Goal: Information Seeking & Learning: Learn about a topic

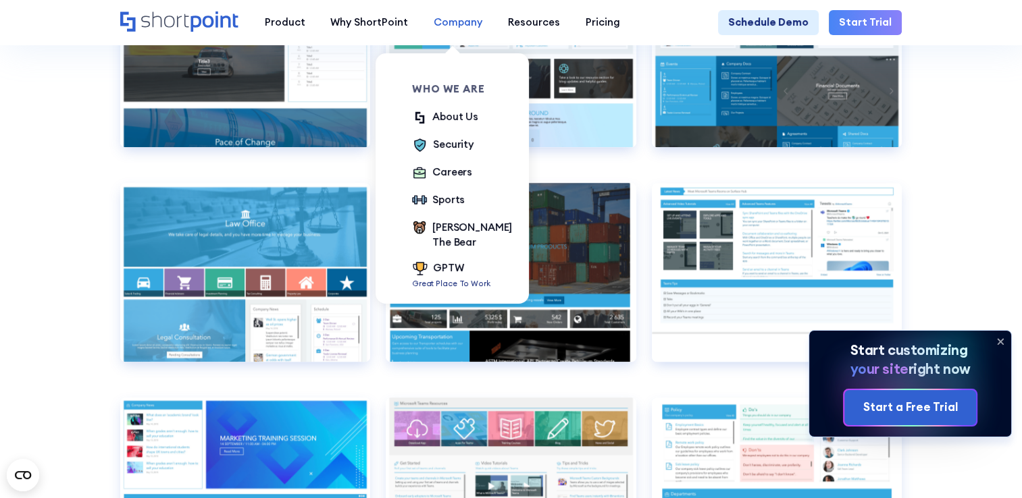
scroll to position [6261, 0]
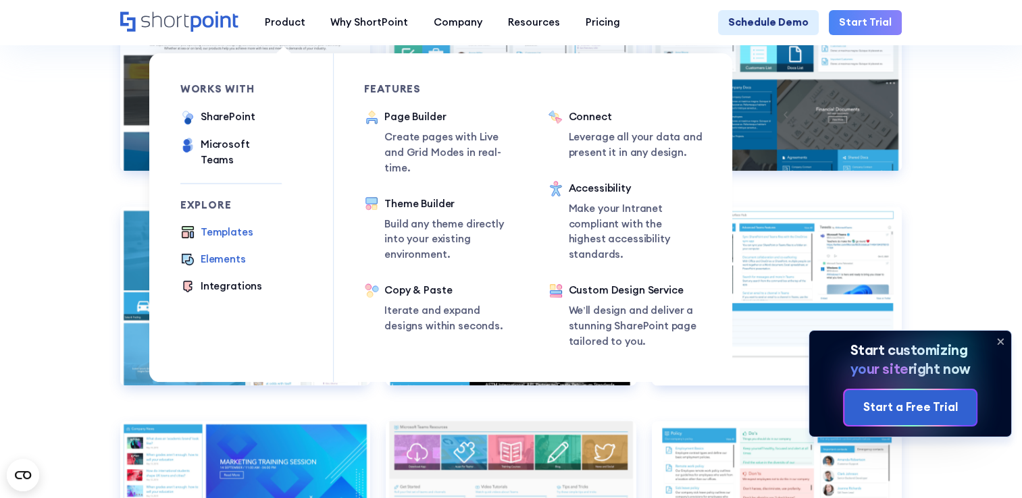
click at [226, 253] on div "Elements" at bounding box center [223, 260] width 45 height 16
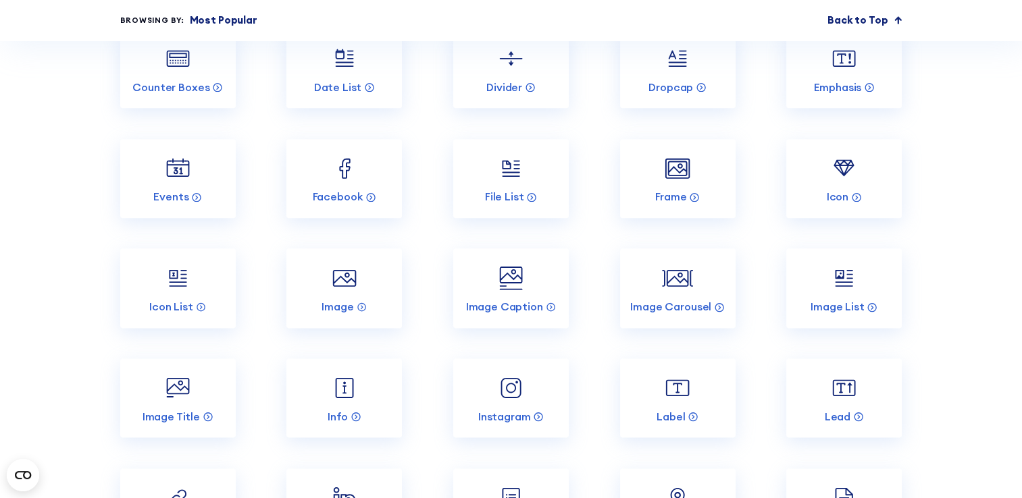
scroll to position [1553, 0]
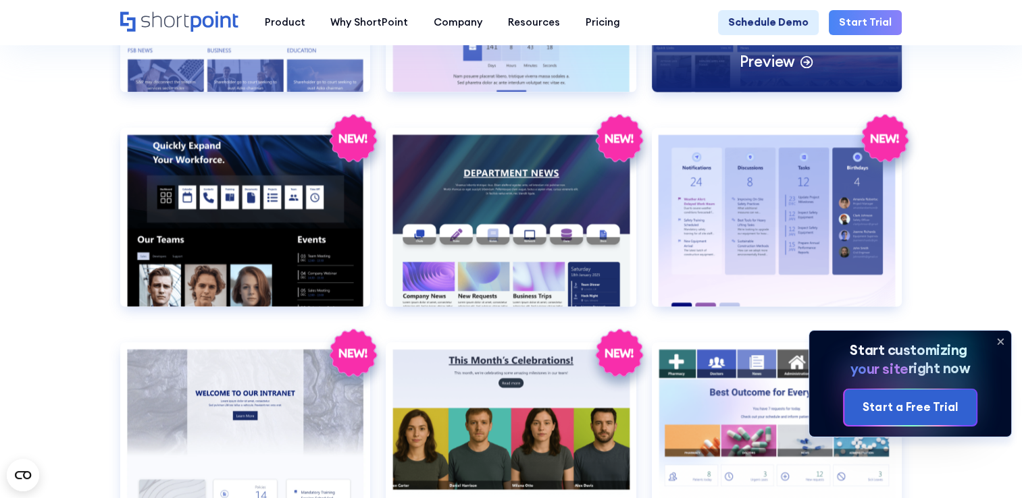
scroll to position [1756, 0]
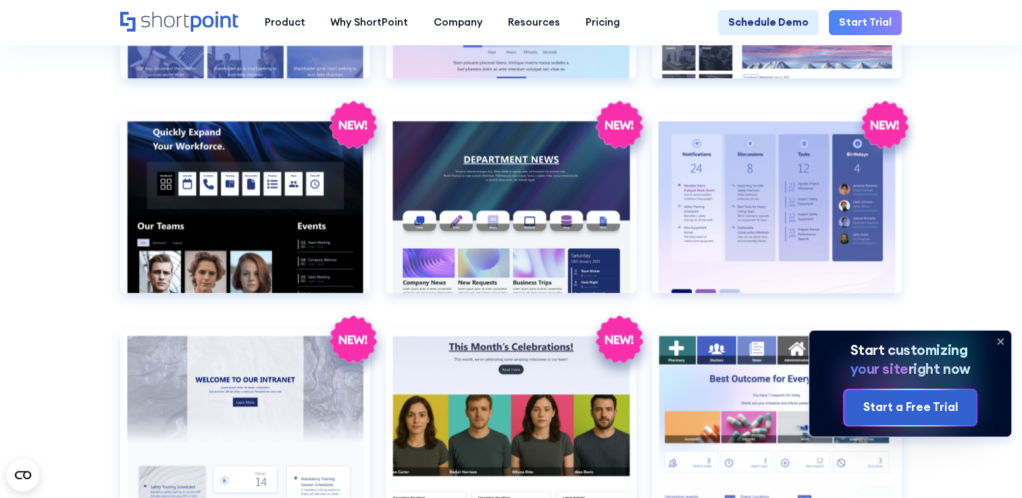
click at [995, 342] on icon at bounding box center [1000, 342] width 22 height 22
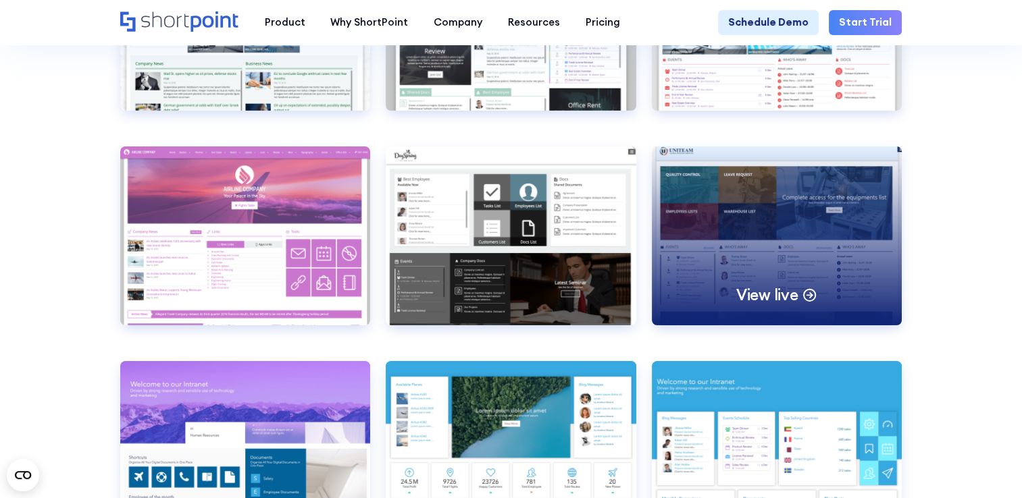
scroll to position [4457, 0]
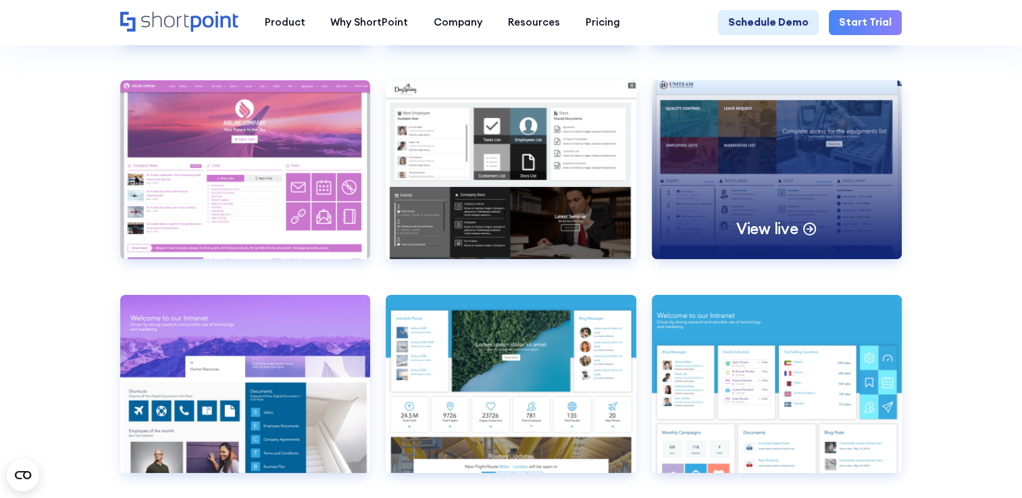
click at [761, 194] on div "View live" at bounding box center [777, 169] width 251 height 179
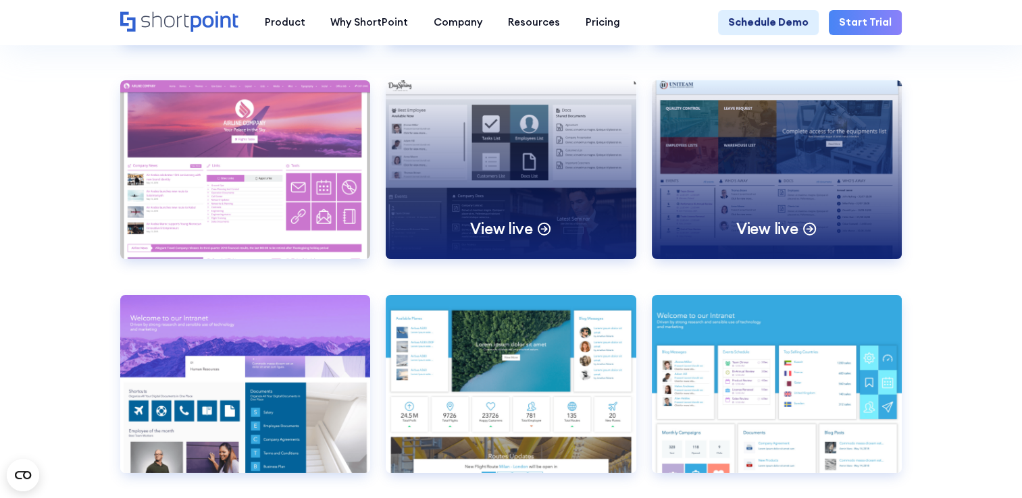
scroll to position [4727, 0]
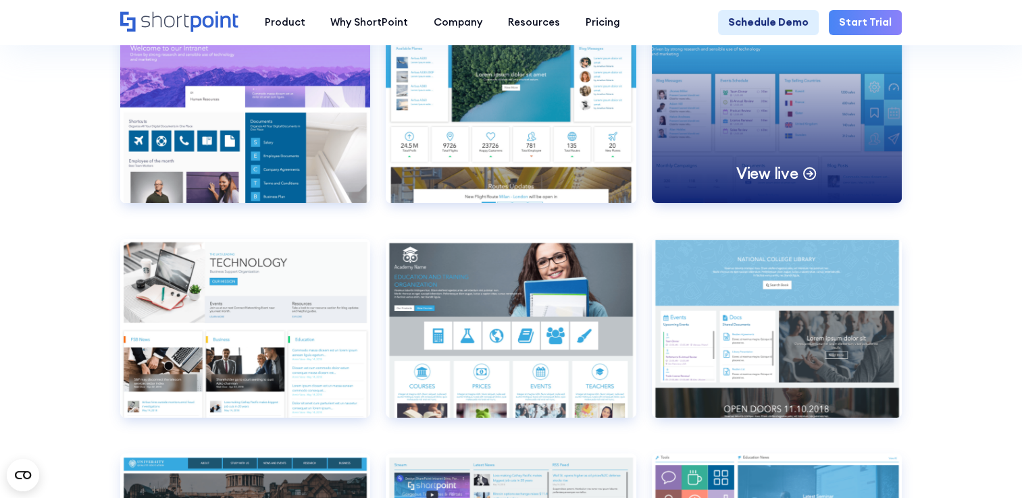
click at [746, 167] on div "View live" at bounding box center [777, 114] width 251 height 179
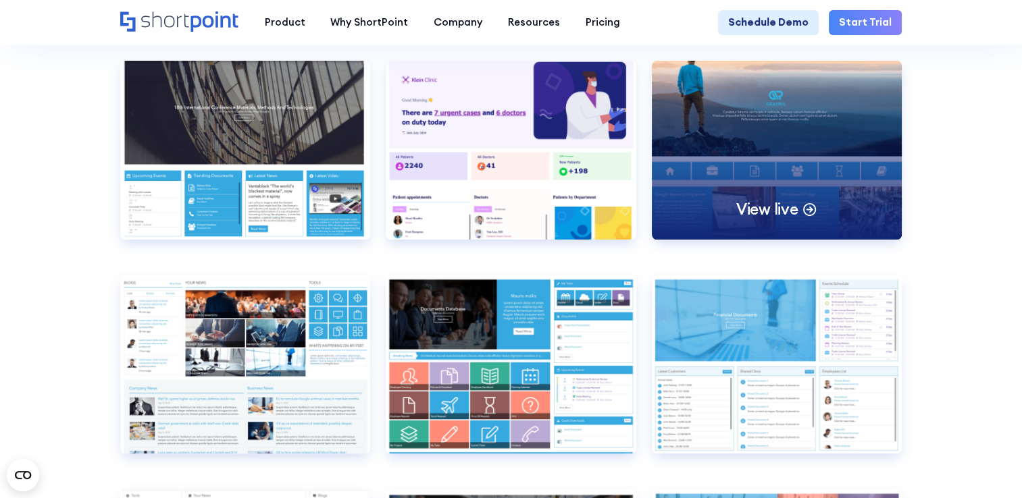
scroll to position [5740, 0]
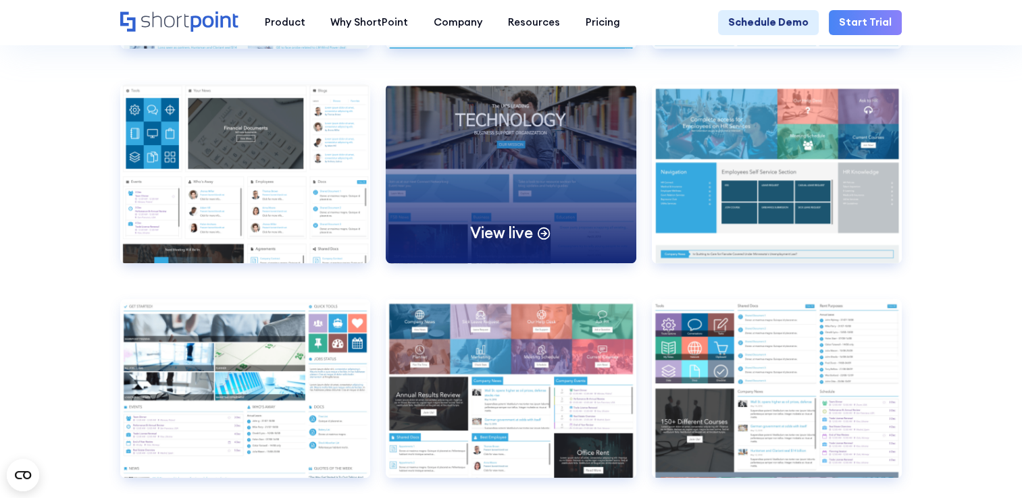
click at [488, 238] on div "View live" at bounding box center [511, 173] width 251 height 179
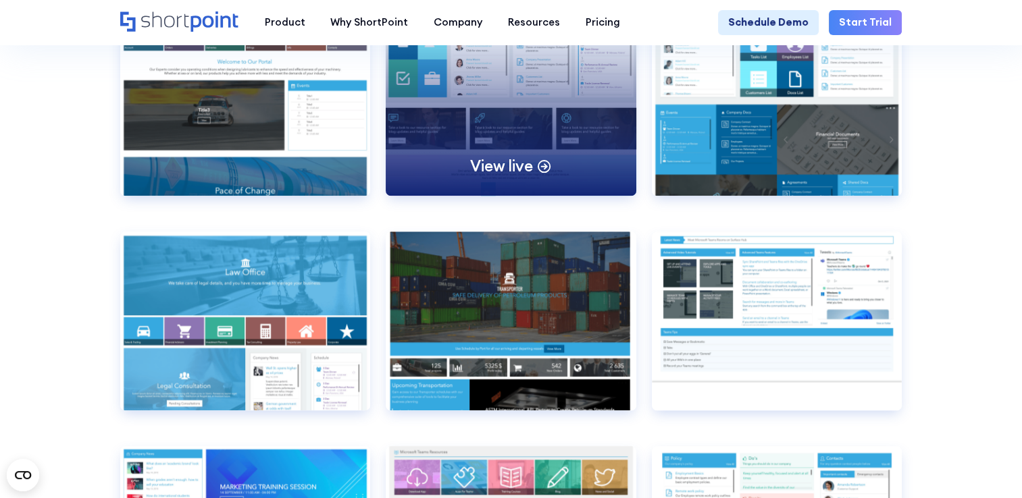
scroll to position [6415, 0]
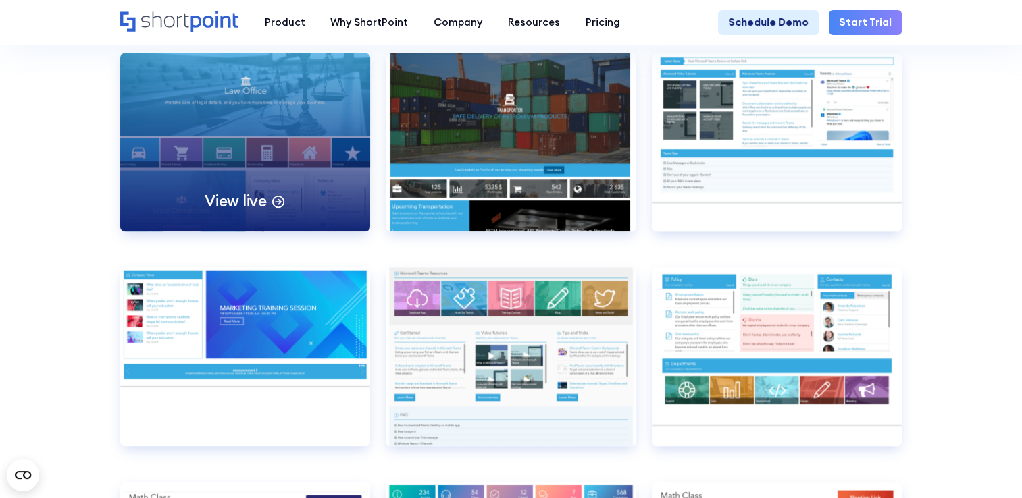
click at [257, 232] on div "View live" at bounding box center [245, 142] width 251 height 179
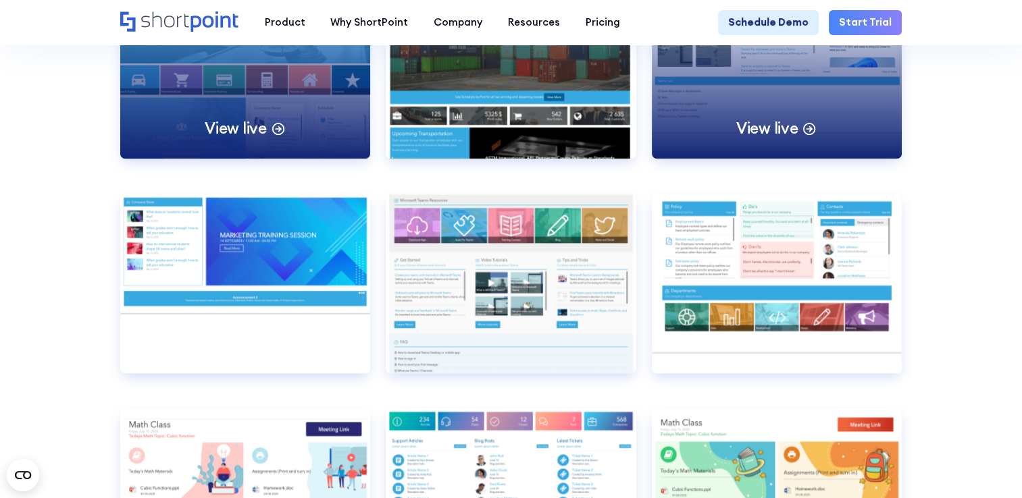
scroll to position [6550, 0]
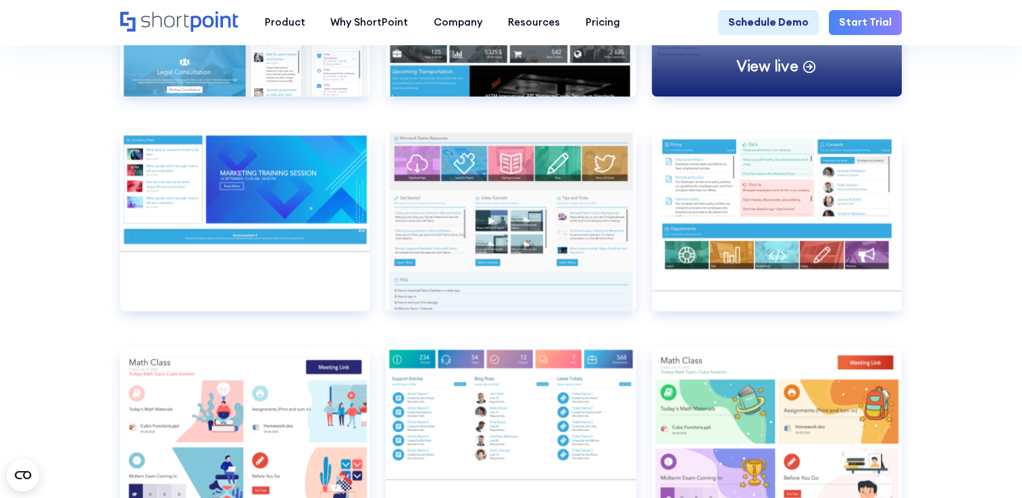
click at [760, 75] on div "View live" at bounding box center [777, 7] width 251 height 179
